Goal: Find contact information: Find contact information

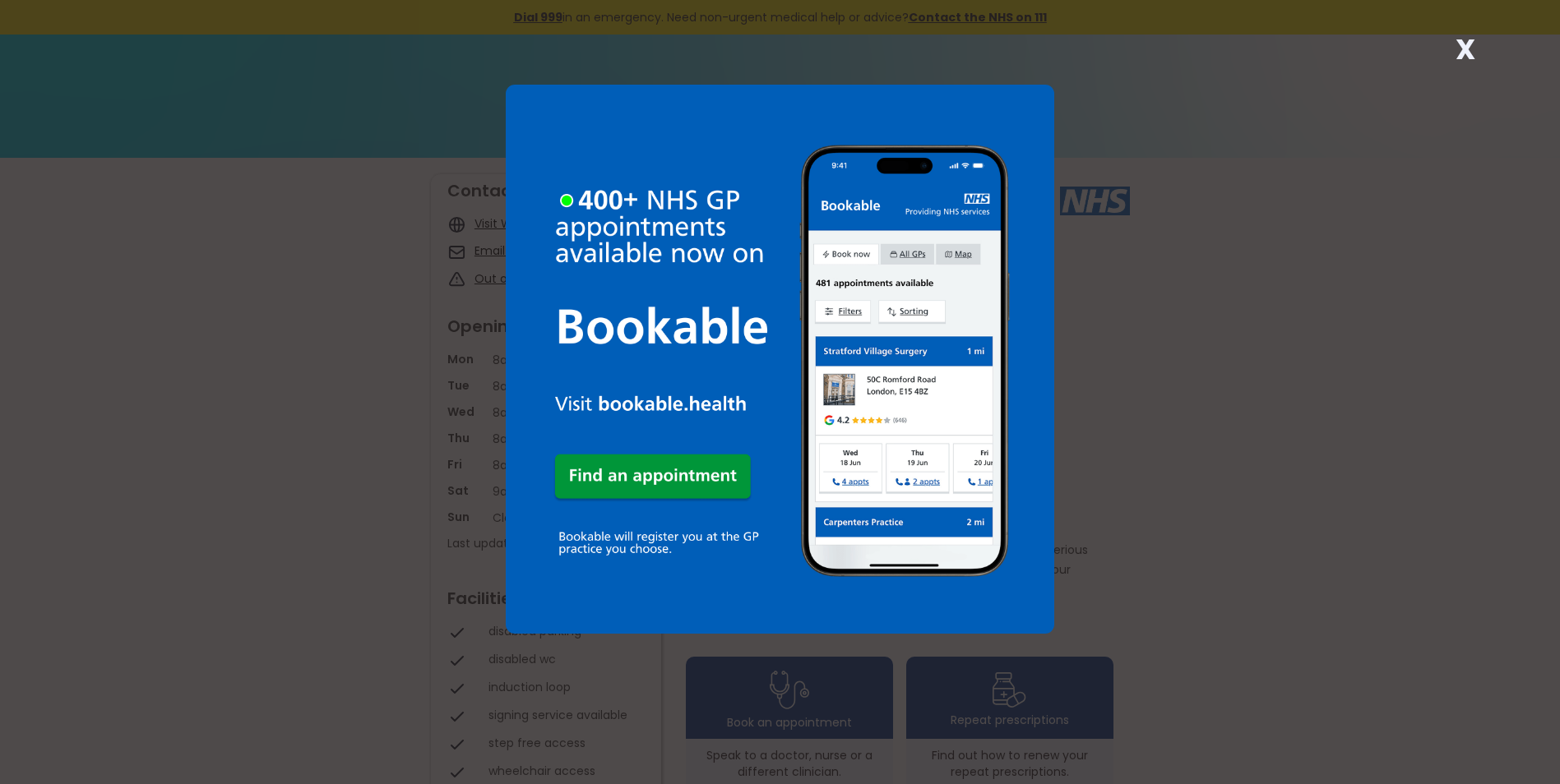
click at [1472, 43] on strong "X" at bounding box center [1465, 49] width 20 height 39
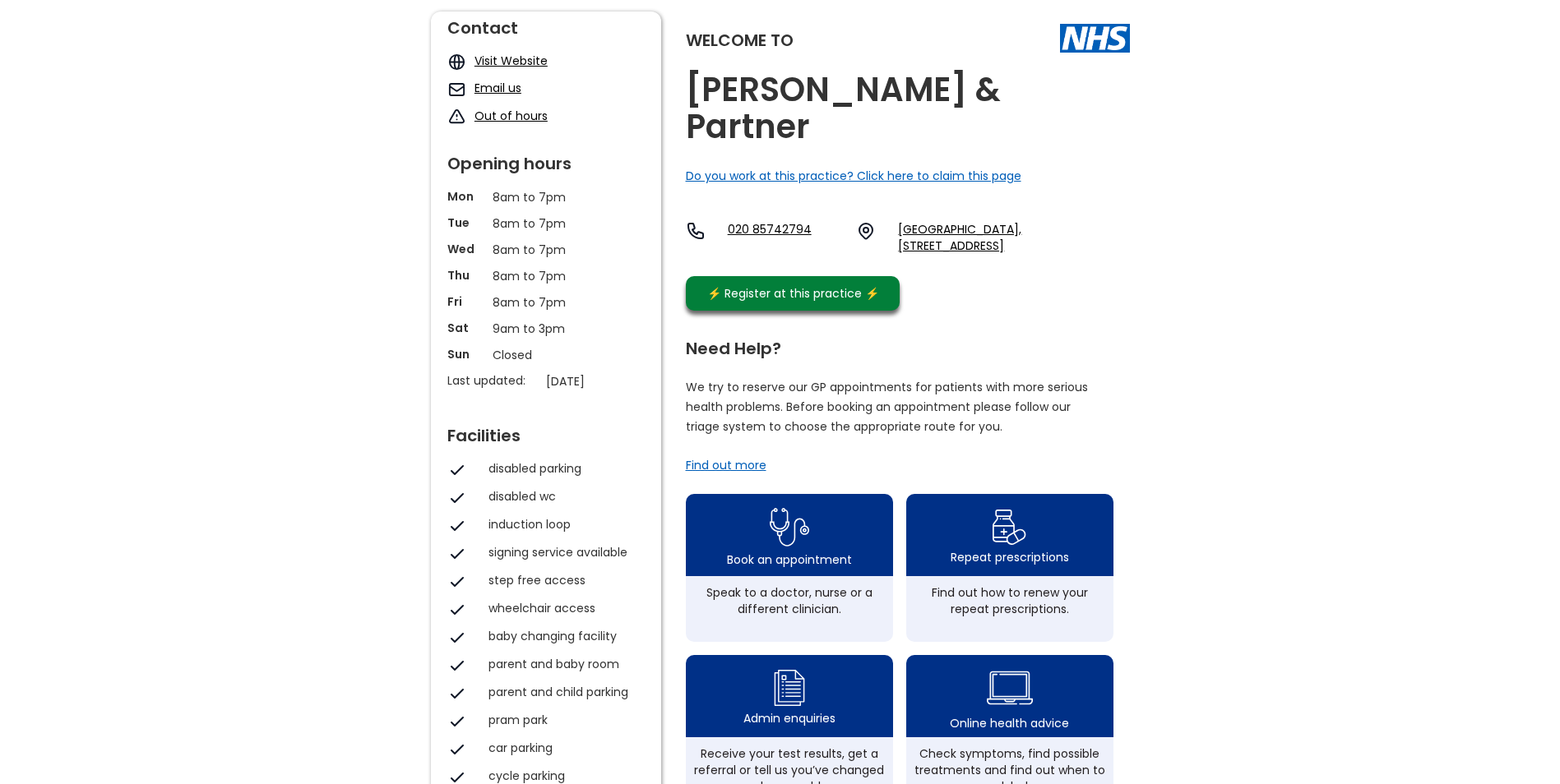
scroll to position [164, 0]
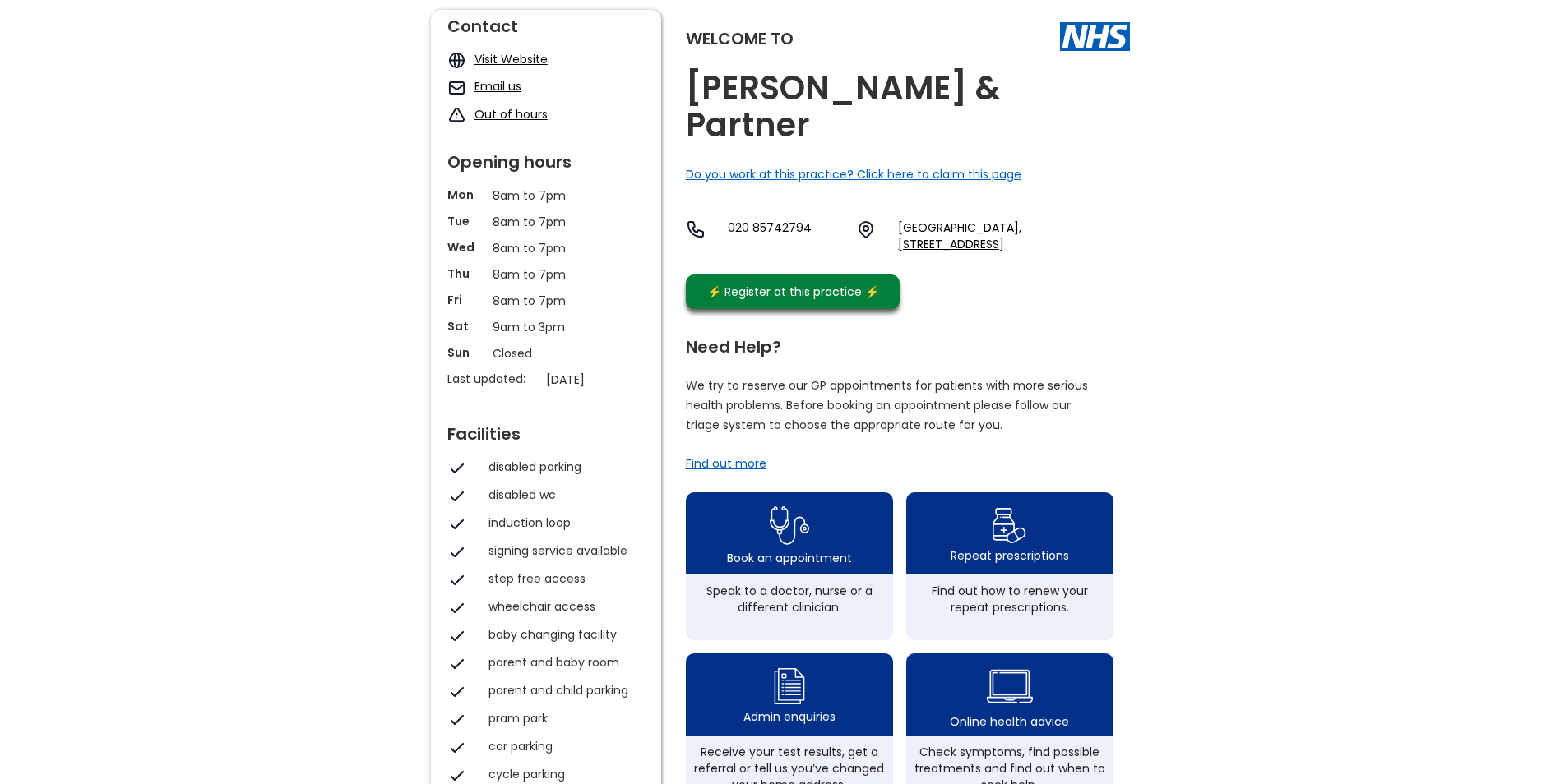
click at [481, 92] on link "Email us" at bounding box center [498, 86] width 47 height 17
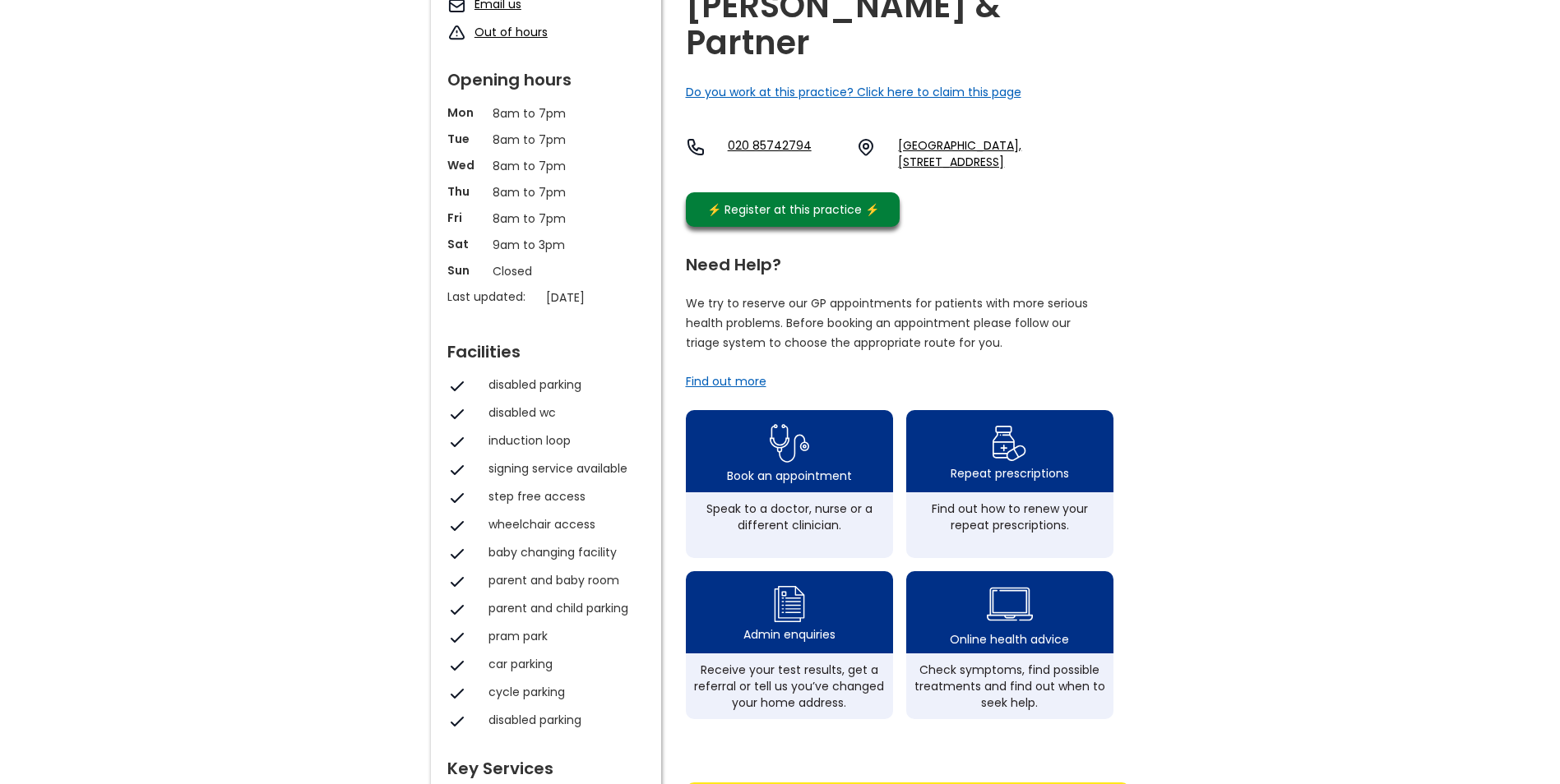
scroll to position [0, 0]
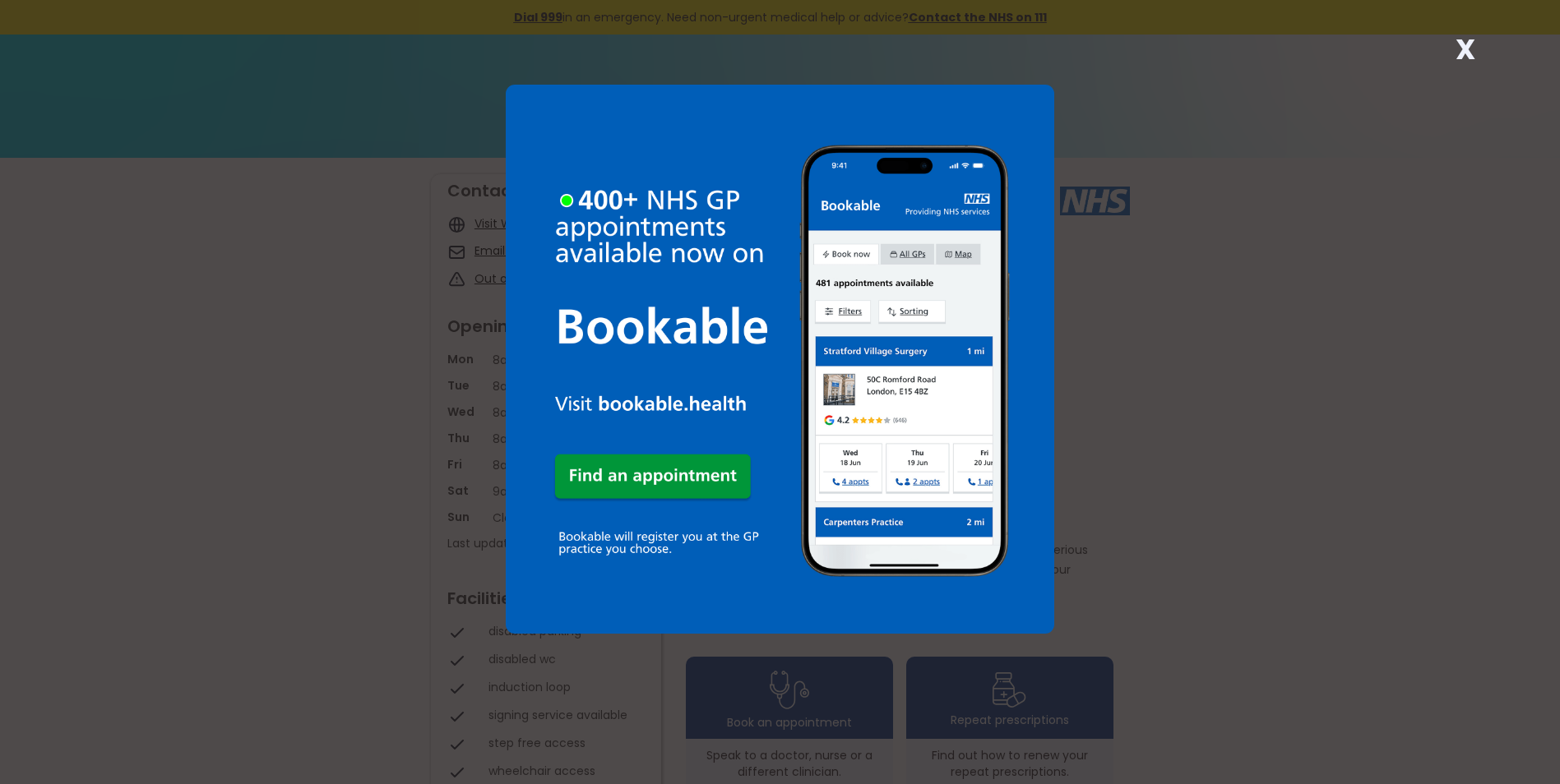
click at [1466, 55] on strong "X" at bounding box center [1465, 49] width 20 height 39
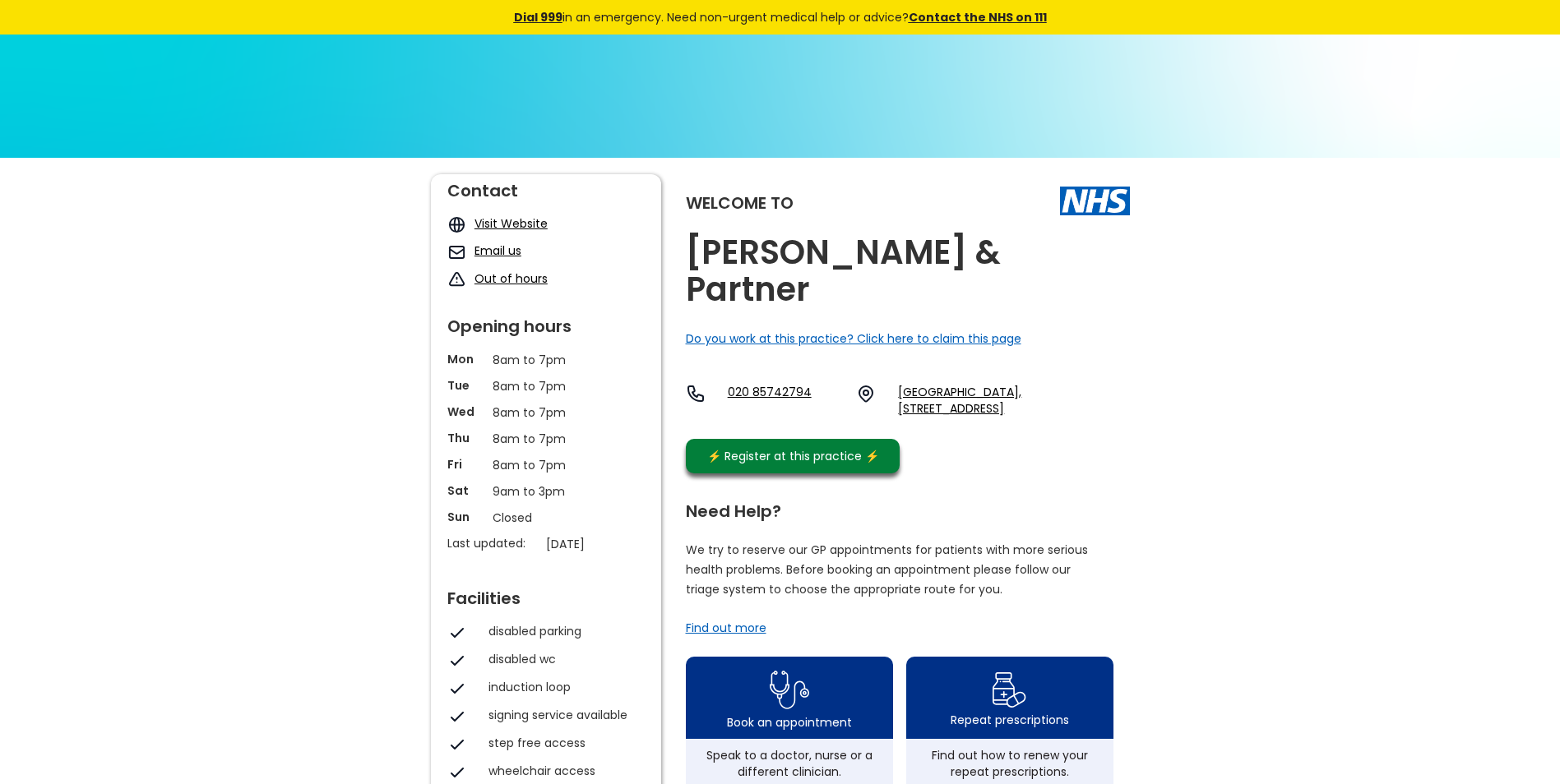
click at [777, 384] on link "020 85742794" at bounding box center [785, 400] width 116 height 33
drag, startPoint x: -2, startPoint y: 740, endPoint x: 527, endPoint y: 220, distance: 741.8
click at [527, 220] on link "Visit Website" at bounding box center [511, 223] width 73 height 17
